Goal: Check status: Check status

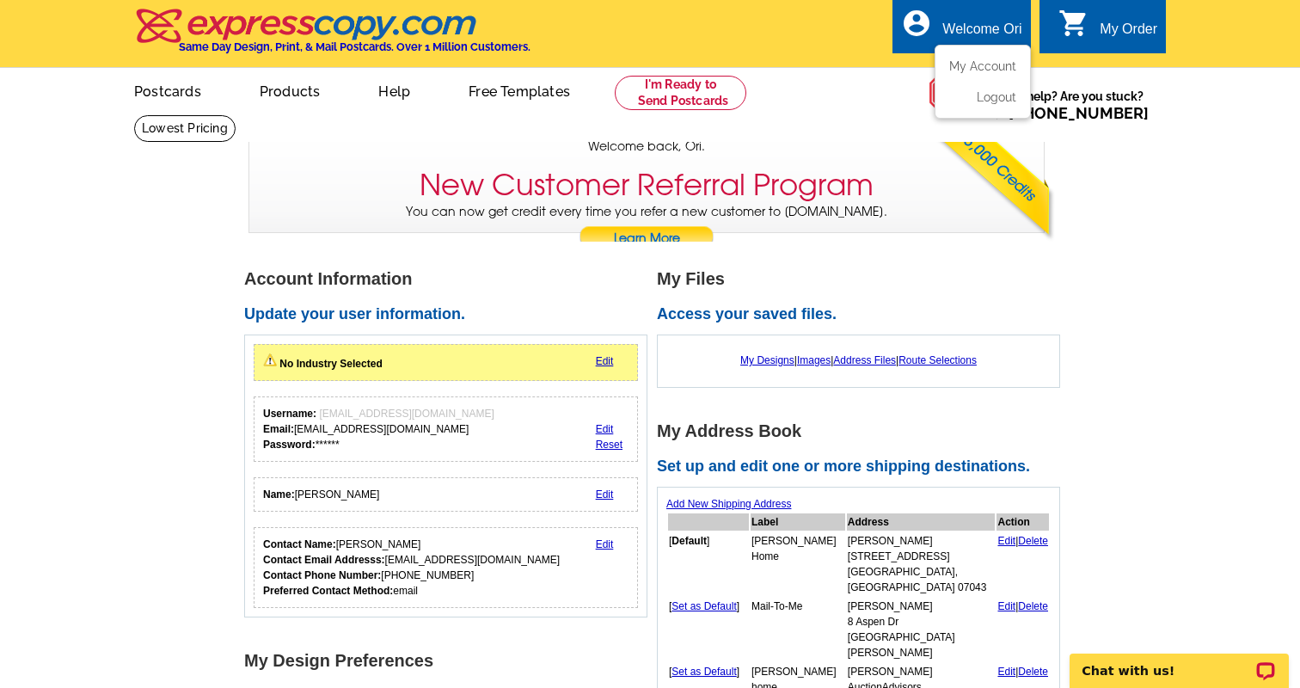
click at [965, 55] on ul "My Account Logout" at bounding box center [983, 82] width 96 height 74
click at [751, 357] on link "My Designs" at bounding box center [767, 360] width 54 height 12
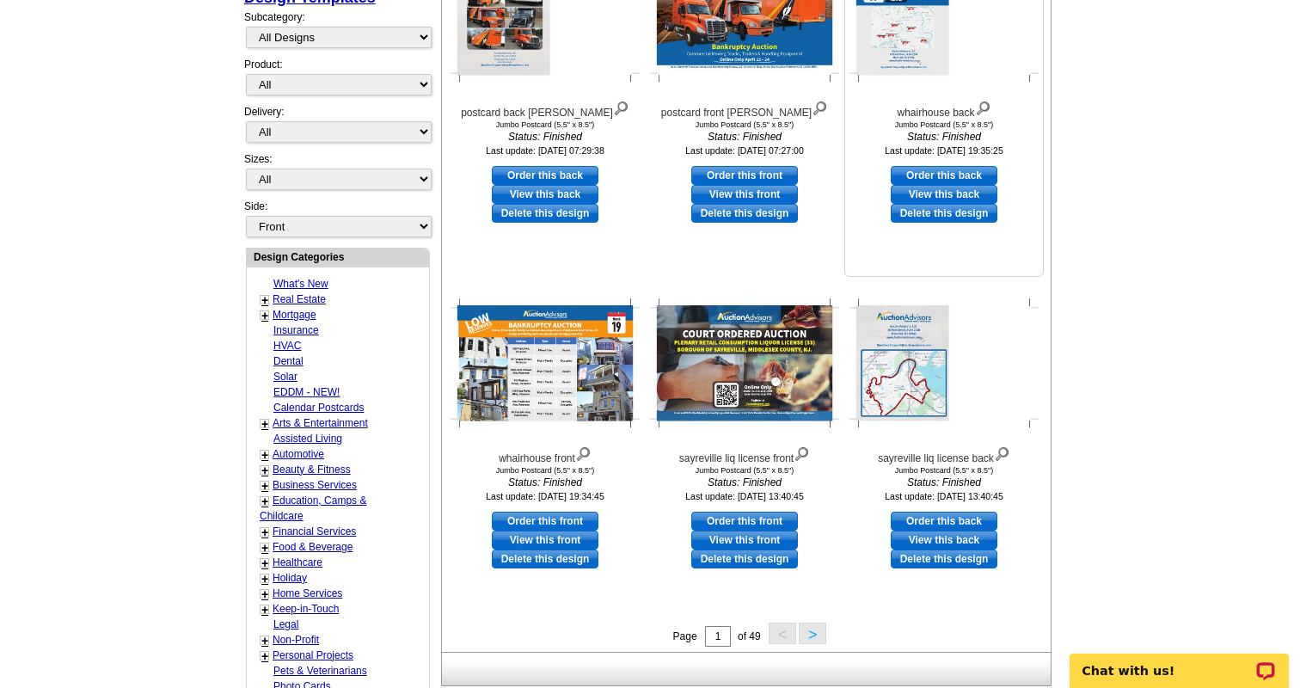
scroll to position [407, 0]
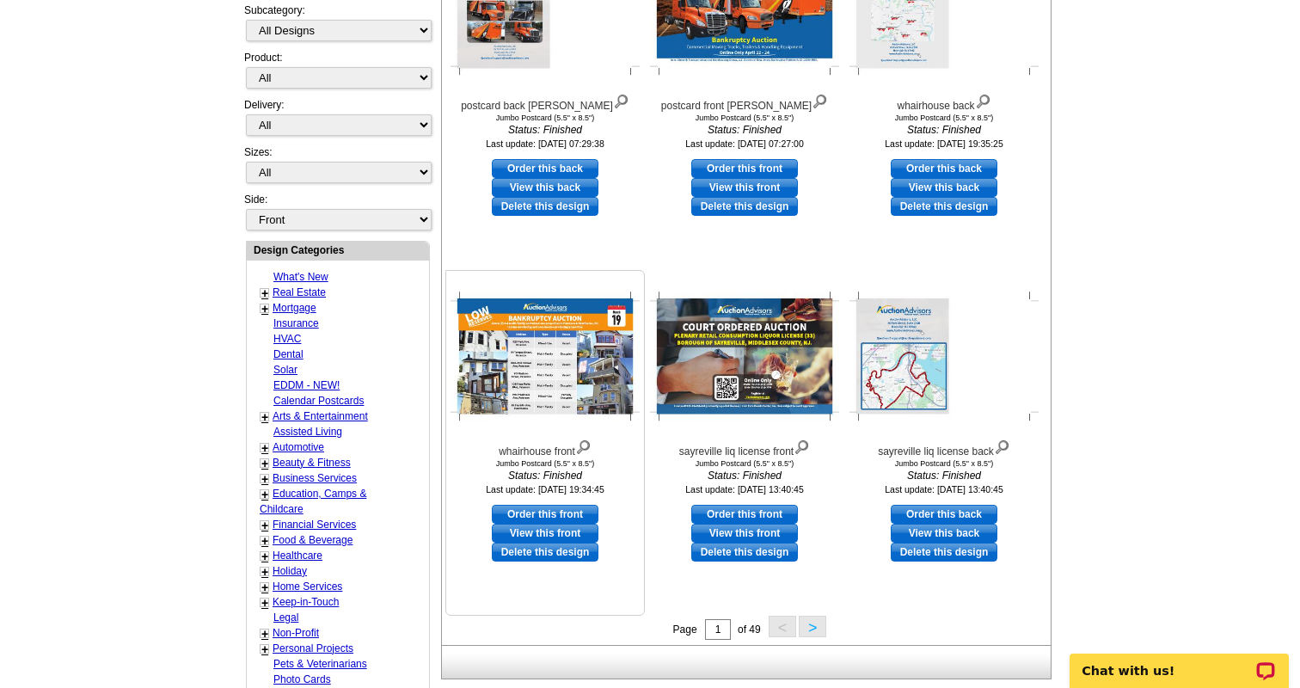
click at [533, 364] on img at bounding box center [545, 356] width 189 height 129
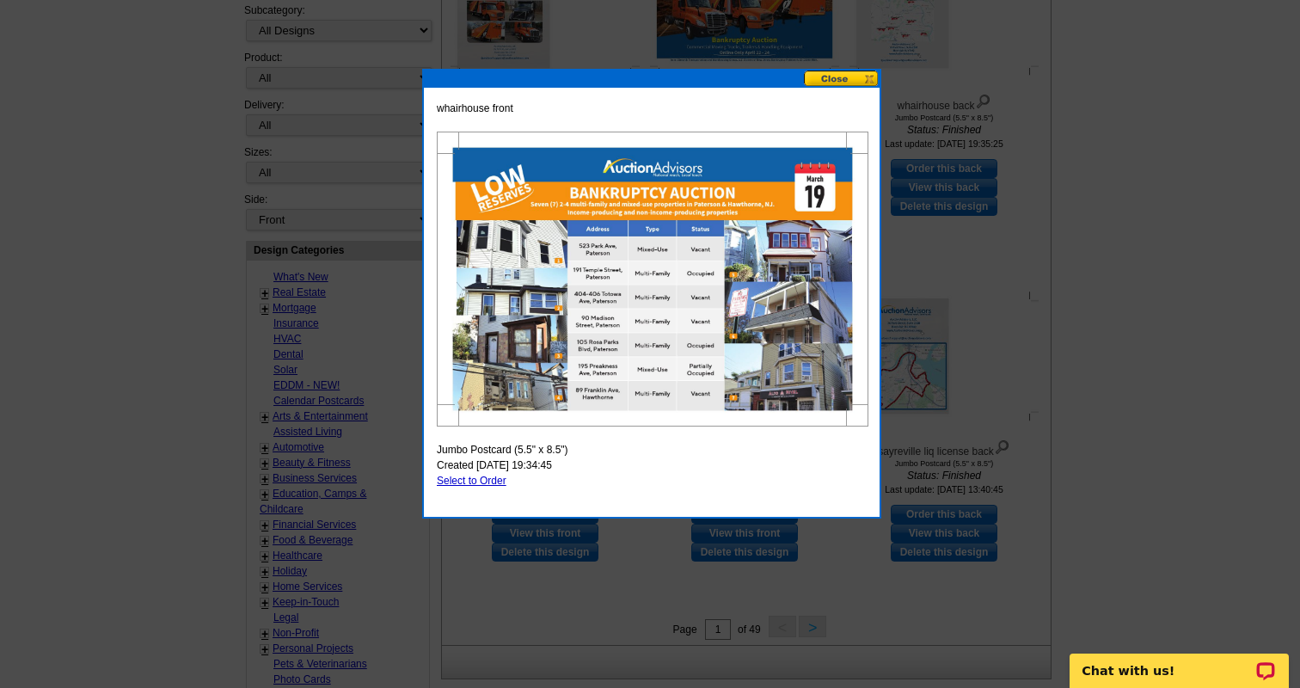
click at [834, 74] on button at bounding box center [842, 79] width 76 height 16
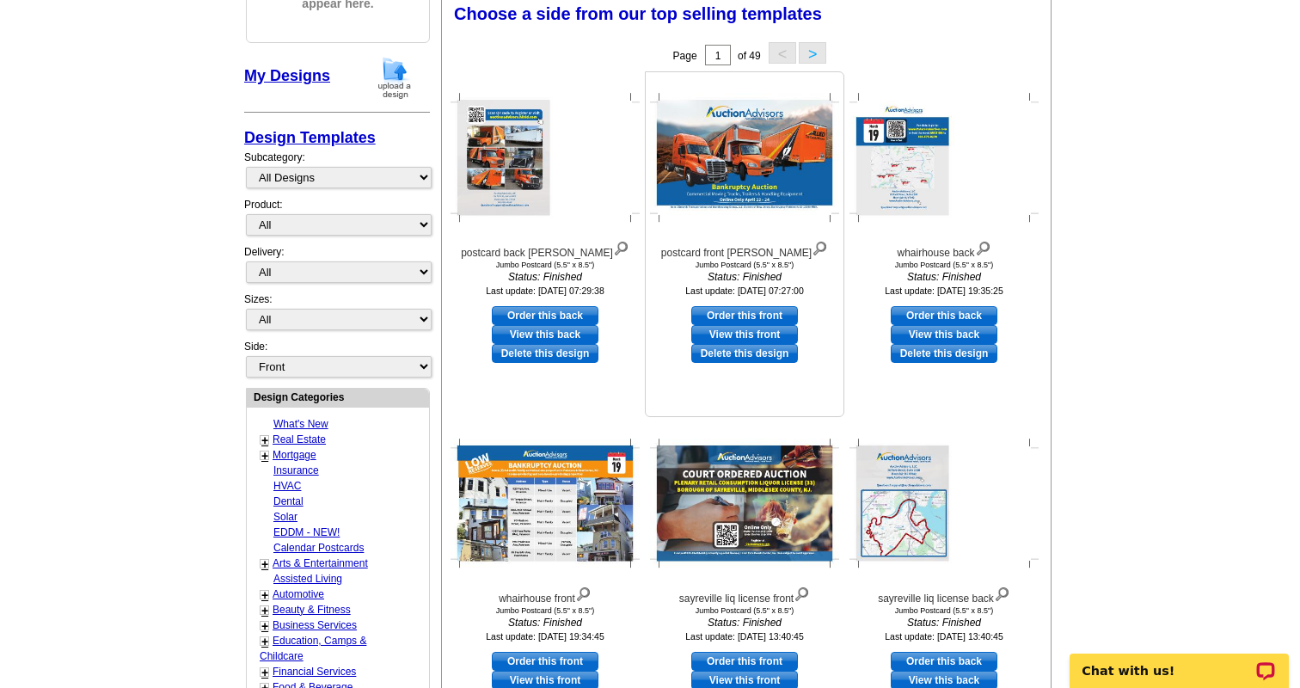
scroll to position [249, 0]
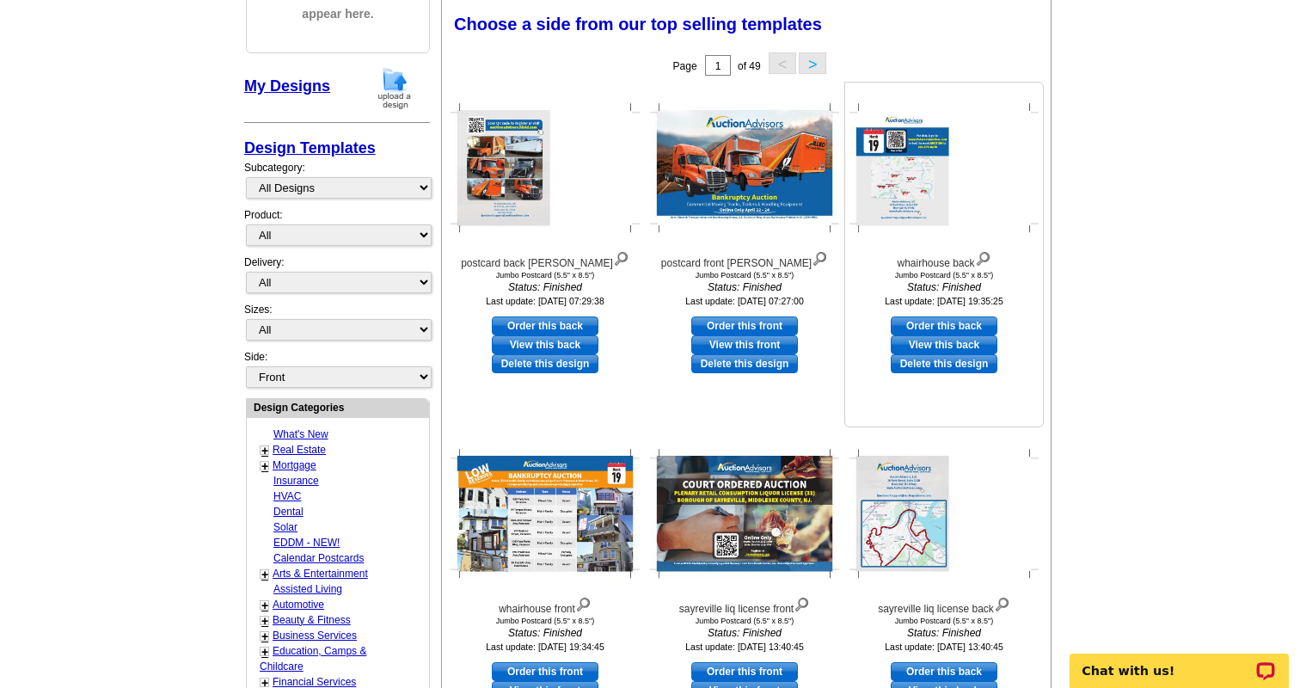
click at [884, 195] on img at bounding box center [944, 168] width 189 height 129
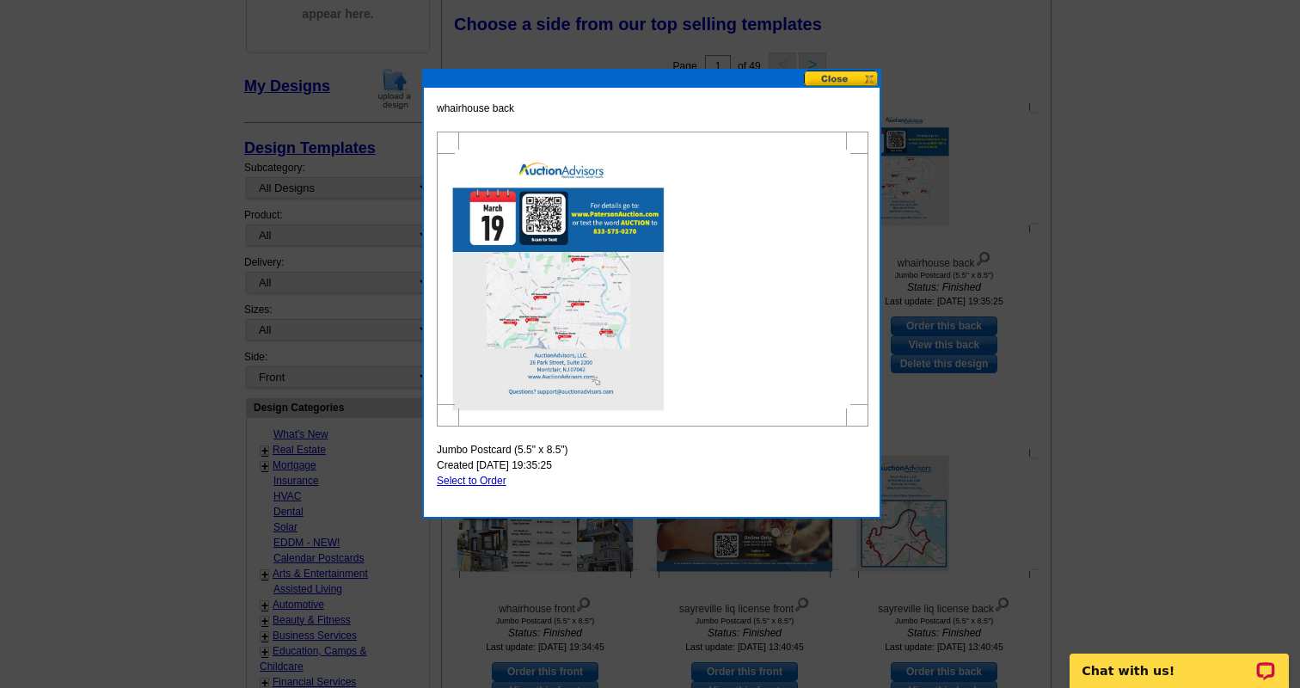
click at [832, 79] on button at bounding box center [842, 79] width 76 height 16
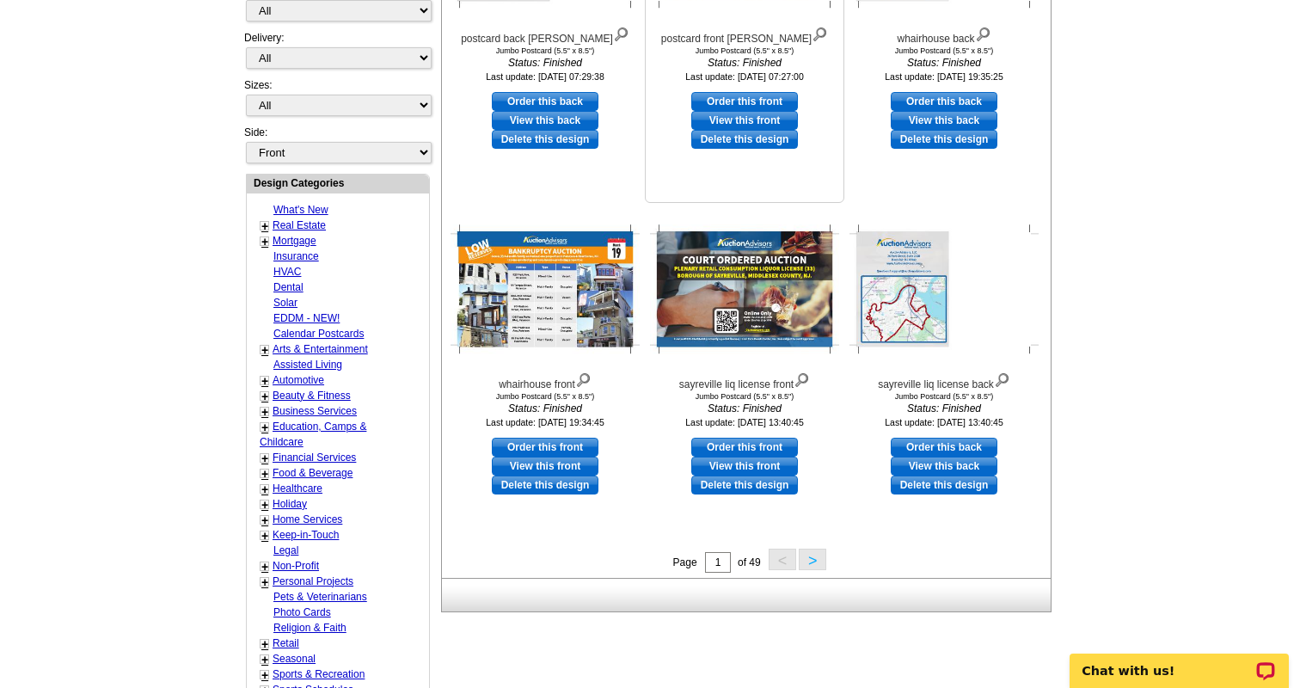
scroll to position [0, 0]
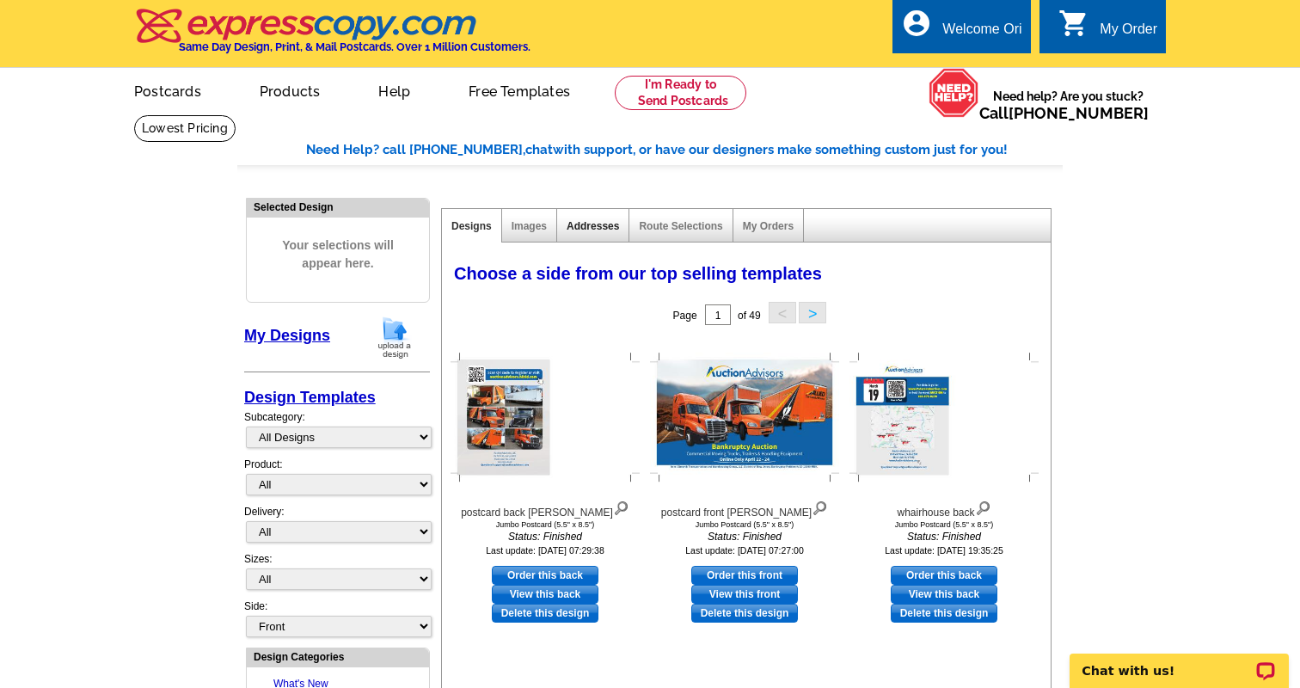
click at [607, 229] on link "Addresses" at bounding box center [593, 226] width 52 height 12
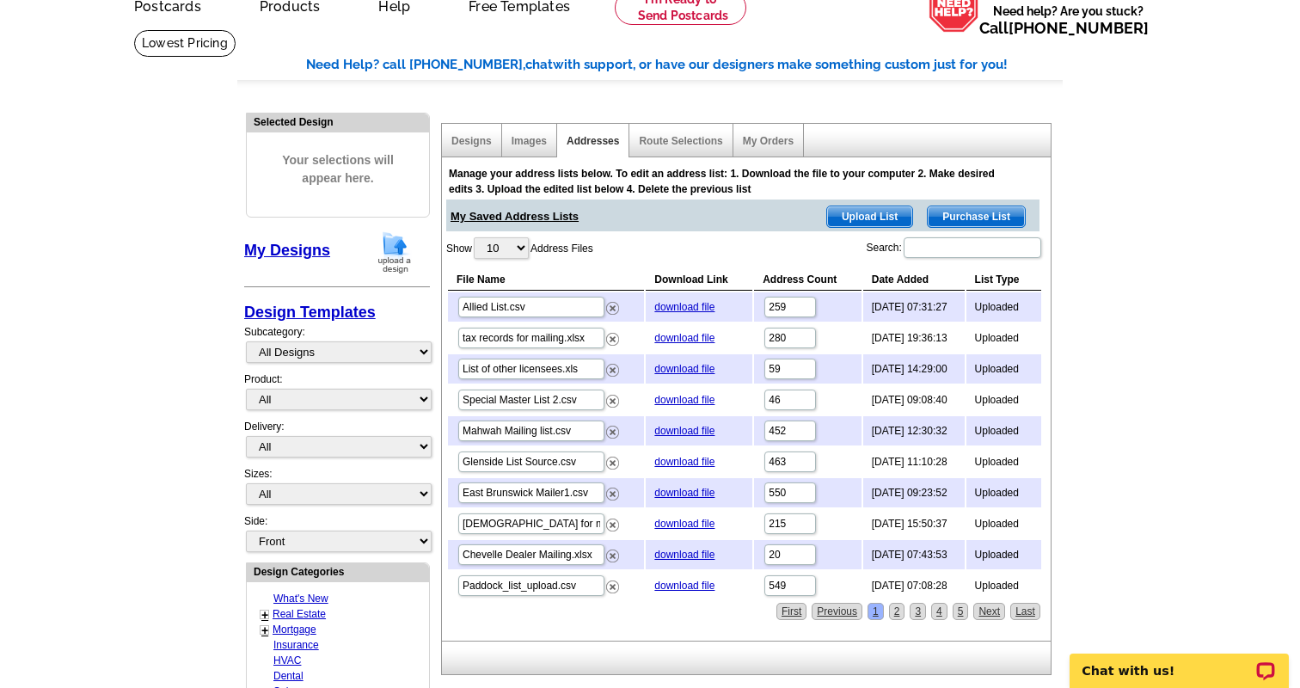
scroll to position [91, 0]
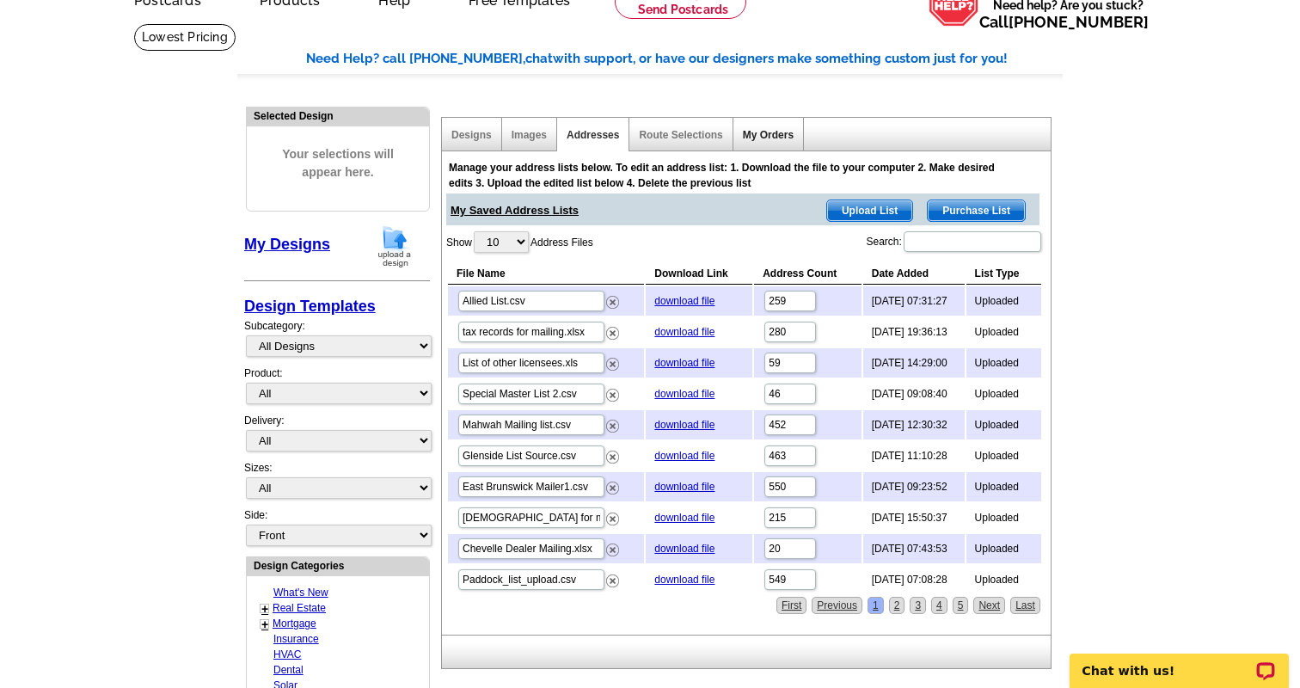
click at [765, 136] on link "My Orders" at bounding box center [768, 135] width 51 height 12
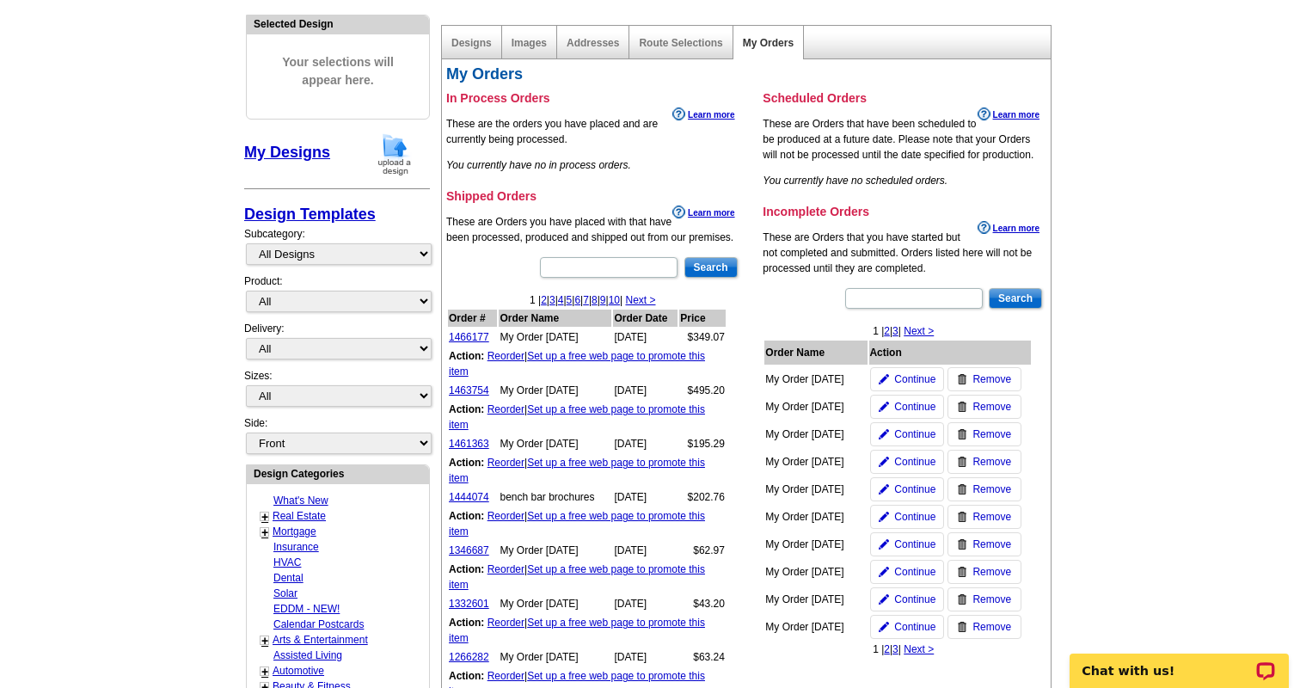
scroll to position [193, 0]
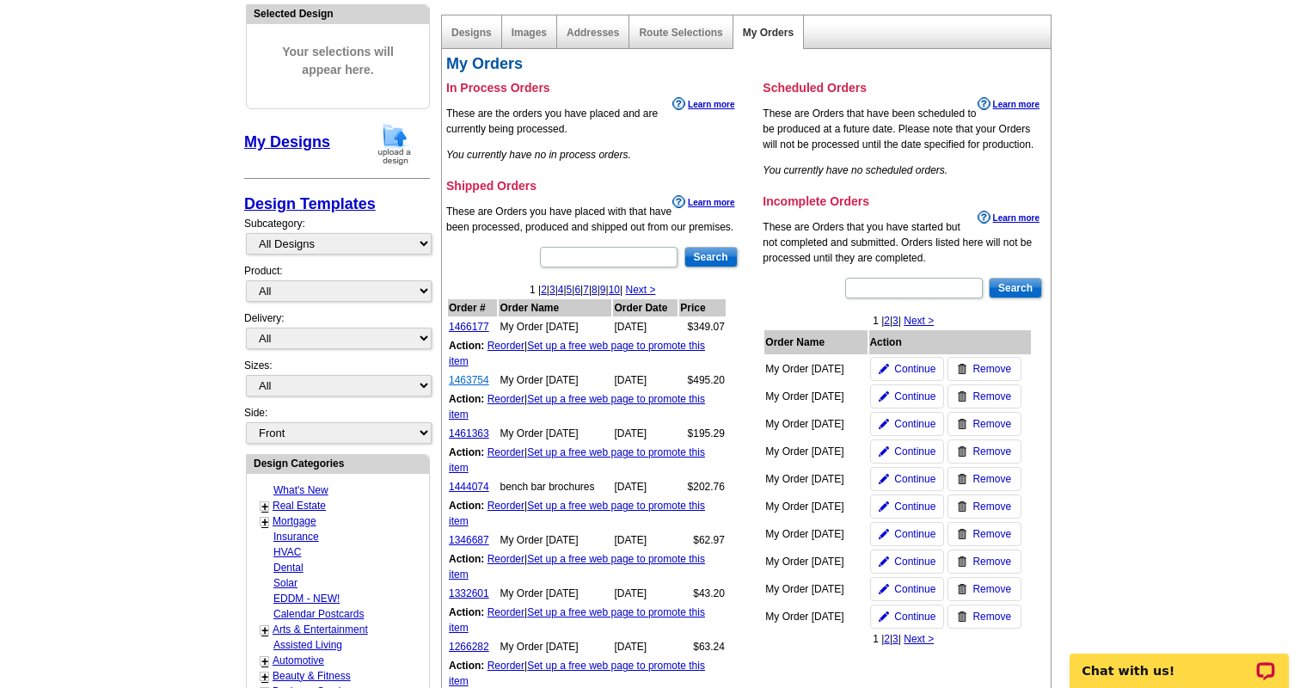
click at [476, 381] on link "1463754" at bounding box center [469, 380] width 40 height 12
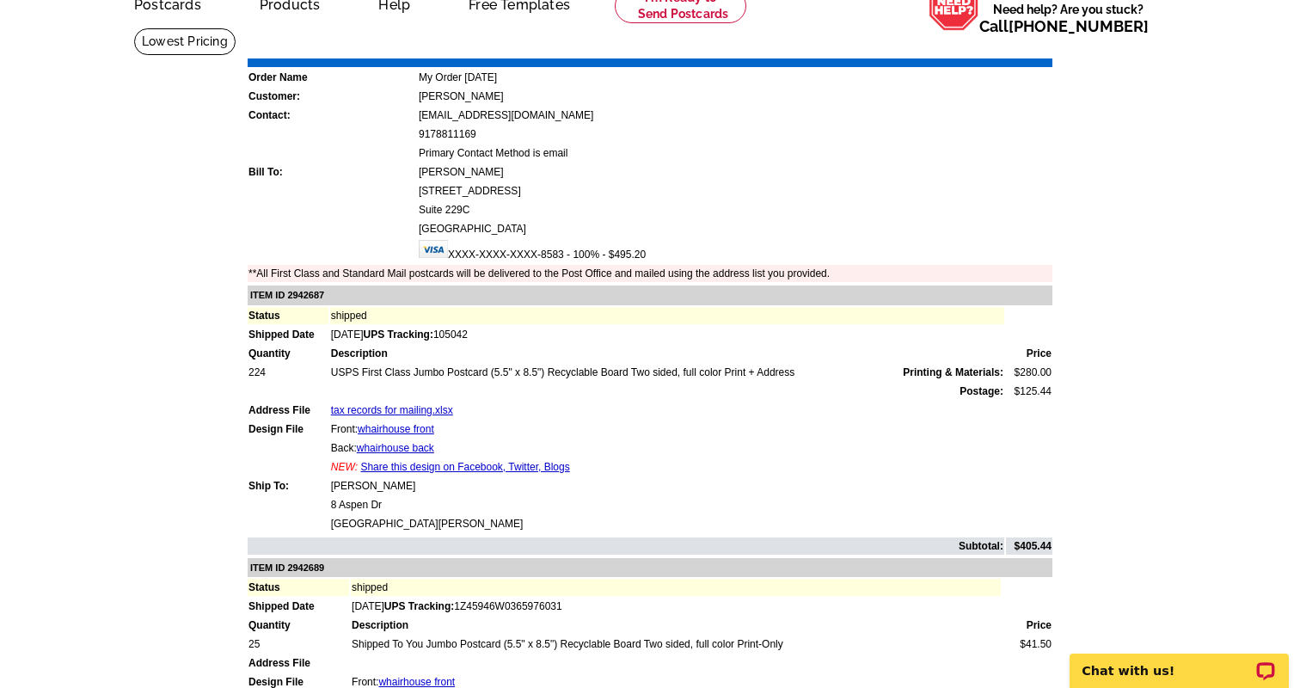
scroll to position [98, 0]
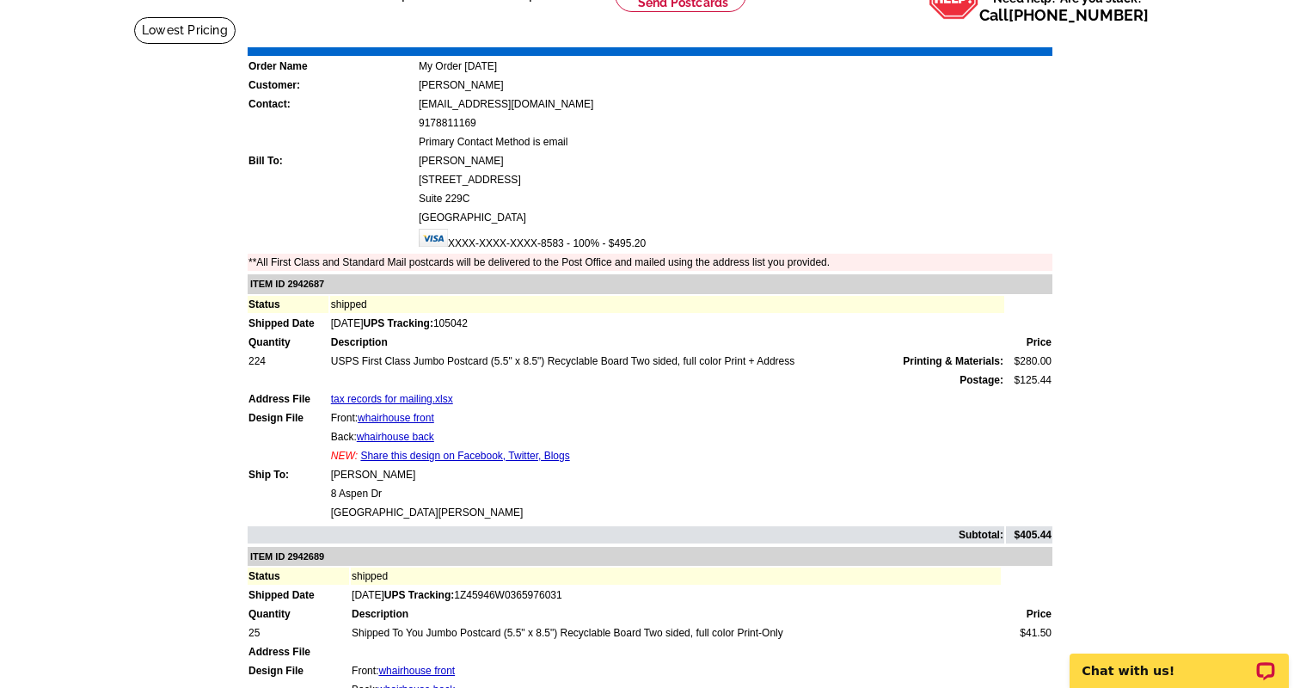
drag, startPoint x: 235, startPoint y: 359, endPoint x: 267, endPoint y: 359, distance: 32.7
click at [267, 359] on main "Order Number: 1463754 Download Invoice | Print Invoice Order Name My Order [DAT…" at bounding box center [650, 508] width 1300 height 984
click at [267, 359] on td "224" at bounding box center [288, 361] width 81 height 17
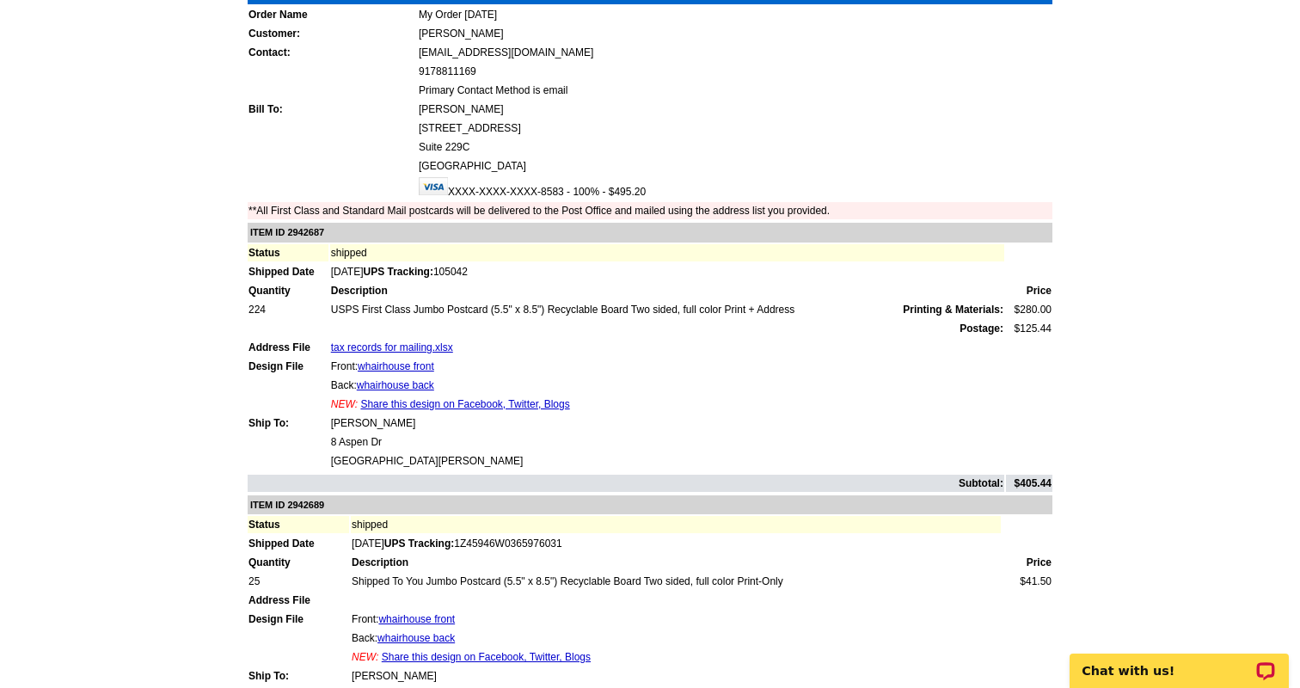
scroll to position [152, 0]
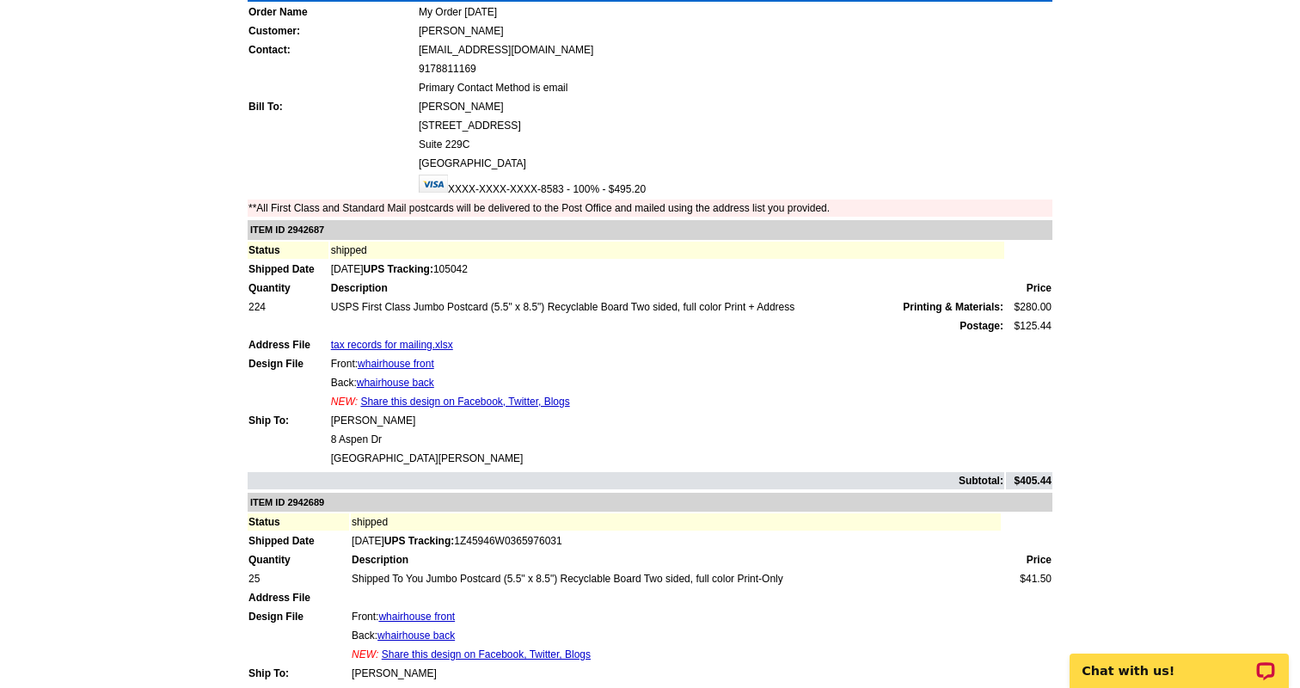
drag, startPoint x: 248, startPoint y: 304, endPoint x: 266, endPoint y: 306, distance: 18.1
click at [266, 306] on td "224" at bounding box center [288, 306] width 81 height 17
drag, startPoint x: 908, startPoint y: 303, endPoint x: 1051, endPoint y: 323, distance: 144.2
click at [1051, 323] on tbody "ITEM ID 2942687 Status shipped Shipped Date [DATE] UPS Tracking: 105042 Quantit…" at bounding box center [650, 354] width 805 height 269
click at [1051, 323] on td "$125.44" at bounding box center [1029, 325] width 46 height 17
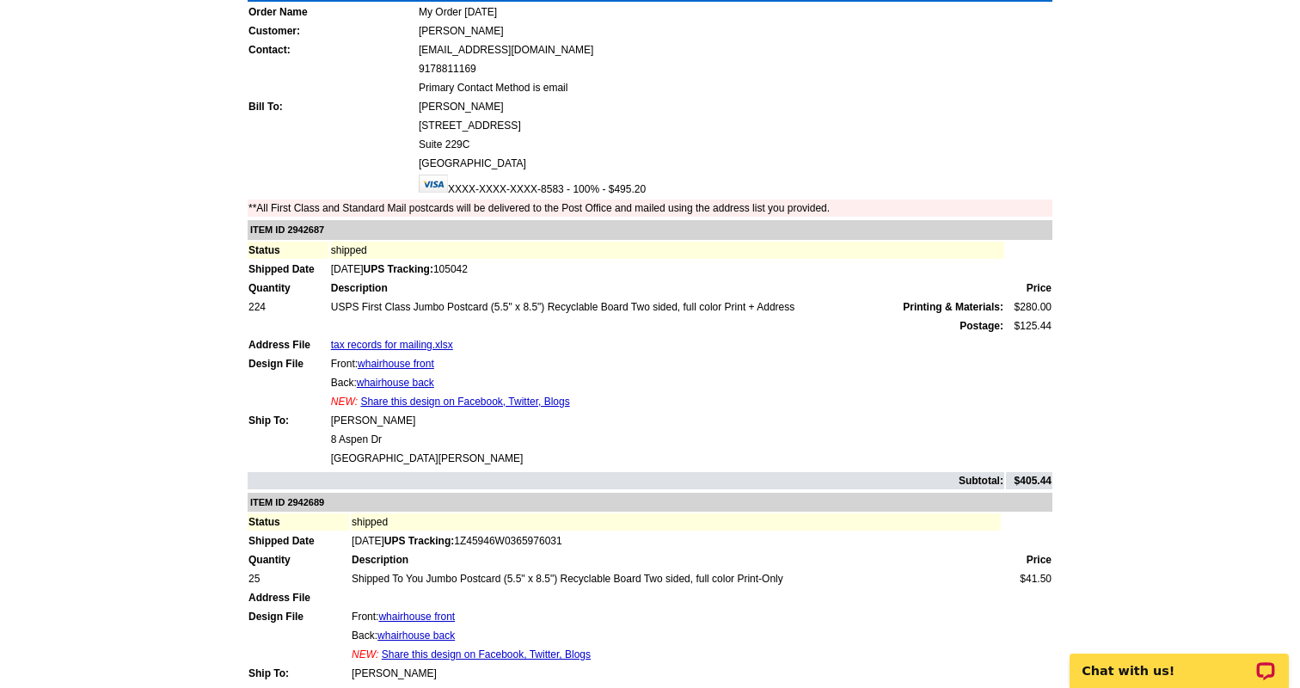
drag, startPoint x: 1010, startPoint y: 324, endPoint x: 1073, endPoint y: 324, distance: 63.6
click at [1073, 324] on main "Order Number: 1463754 Download Invoice | Print Invoice Order Name My Order [DAT…" at bounding box center [650, 454] width 1300 height 984
click at [1025, 309] on td "$280.00" at bounding box center [1029, 306] width 46 height 17
drag, startPoint x: 1006, startPoint y: 308, endPoint x: 1052, endPoint y: 308, distance: 45.6
click at [1052, 308] on td "$280.00" at bounding box center [1029, 306] width 46 height 17
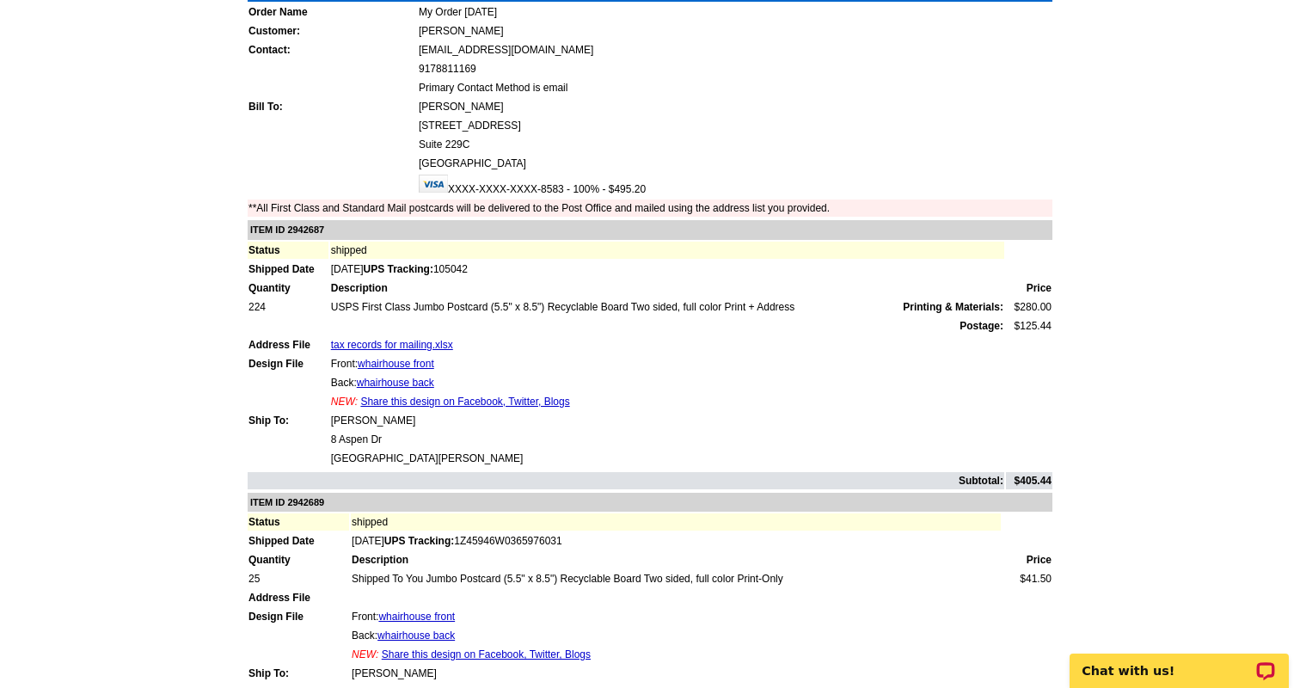
click at [826, 355] on td "Front: whairhouse front" at bounding box center [667, 363] width 674 height 17
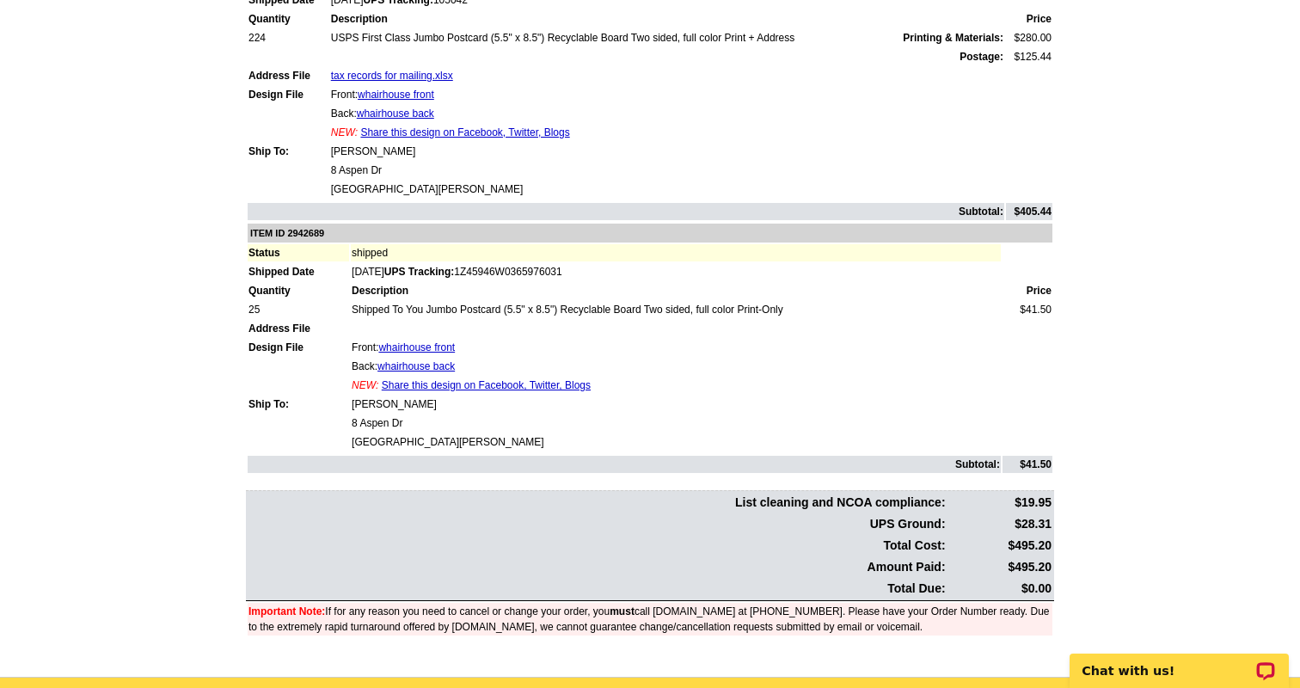
scroll to position [422, 0]
drag, startPoint x: 249, startPoint y: 308, endPoint x: 304, endPoint y: 308, distance: 55.0
click at [304, 308] on td "25" at bounding box center [298, 308] width 101 height 17
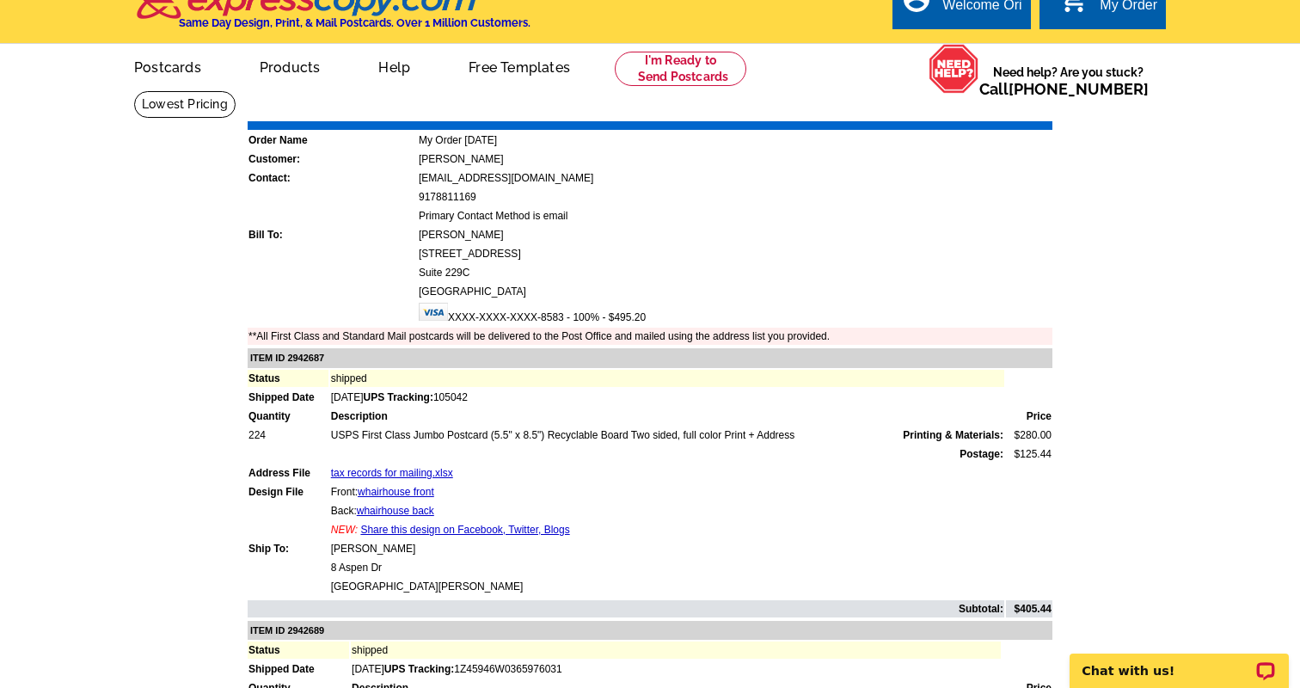
scroll to position [0, 0]
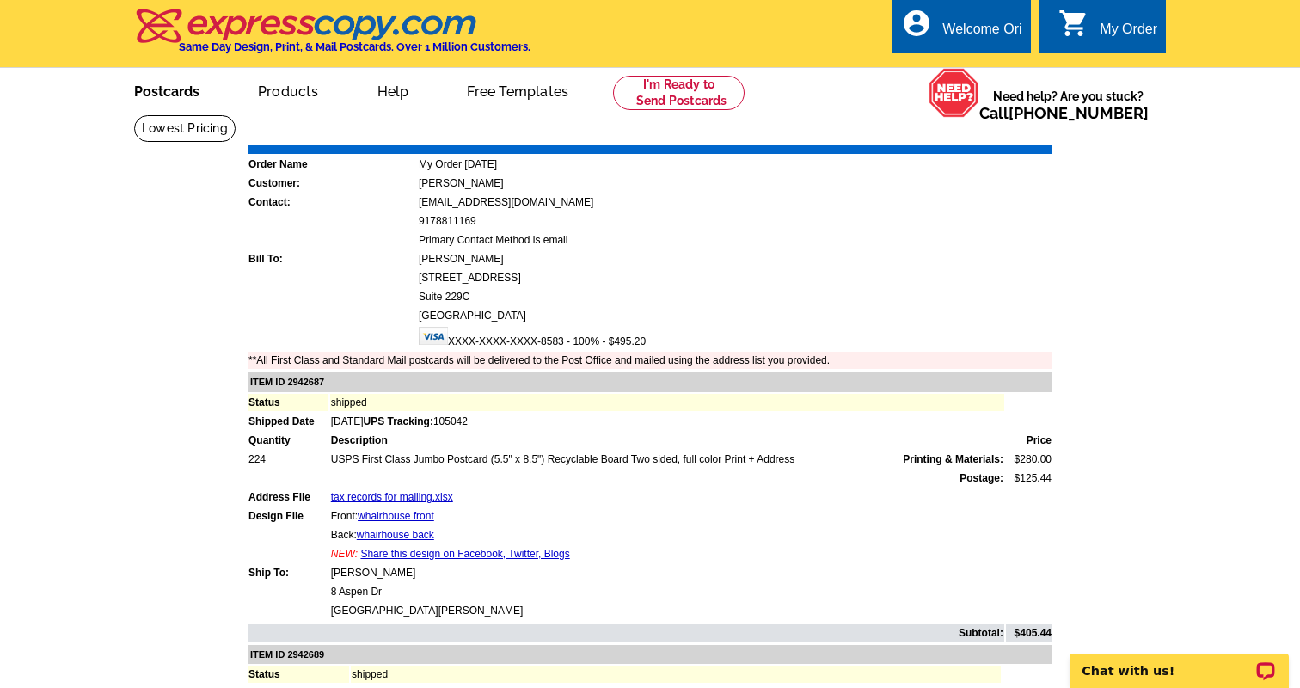
click at [158, 95] on link "Postcards" at bounding box center [167, 90] width 120 height 40
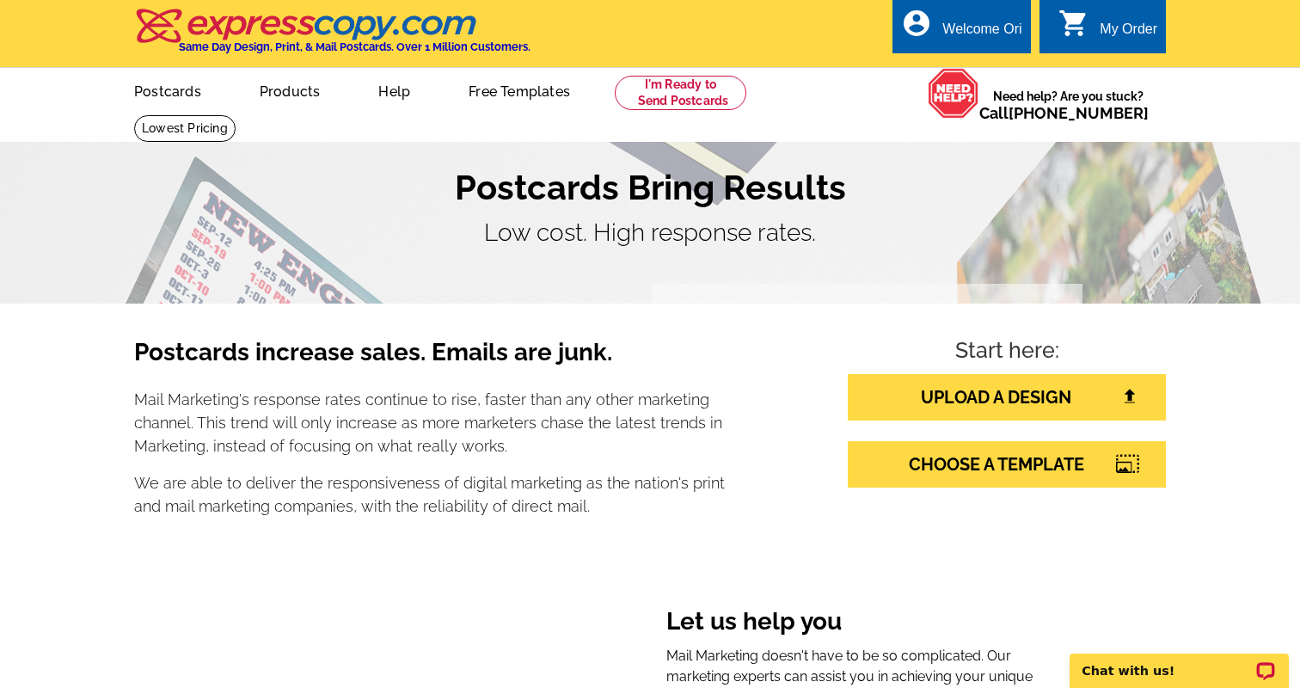
click at [286, 357] on h3 "Postcards increase sales. Emails are junk." at bounding box center [430, 359] width 592 height 43
click at [987, 95] on link "Logout" at bounding box center [995, 96] width 44 height 15
